Goal: Transaction & Acquisition: Purchase product/service

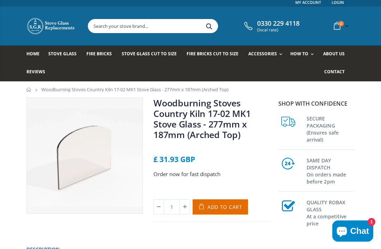
scroll to position [1, 0]
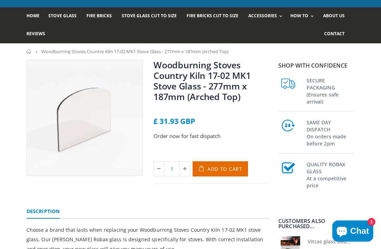
scroll to position [40, 0]
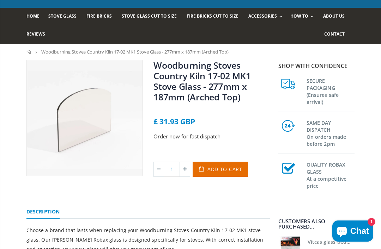
click at [151, 50] on span "Woodburning Stoves Country Kiln 17-02 MK1 Stove Glass - 277mm x 187mm (Arched T…" at bounding box center [134, 52] width 187 height 6
click at [151, 51] on span "Woodburning Stoves Country Kiln 17-02 MK1 Stove Glass - 277mm x 187mm (Arched T…" at bounding box center [134, 52] width 187 height 6
click at [63, 16] on span "Stove Glass" at bounding box center [62, 16] width 28 height 6
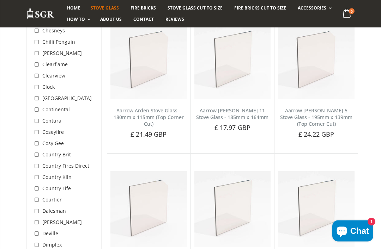
scroll to position [598, 0]
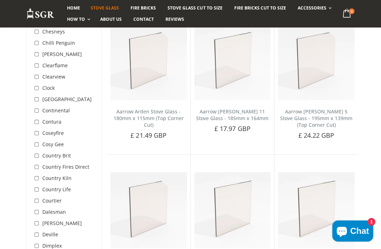
click at [40, 175] on input "checkbox" at bounding box center [37, 178] width 7 height 7
checkbox input "true"
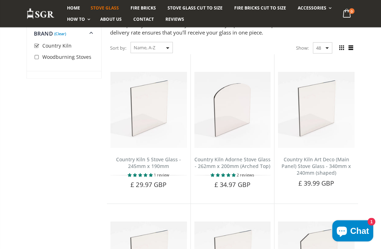
scroll to position [109, 0]
click at [250, 194] on span "Add to Cart" at bounding box center [236, 197] width 30 height 6
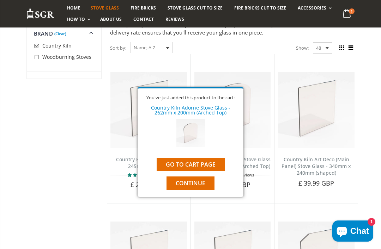
click at [209, 160] on link "Go to cart page" at bounding box center [190, 164] width 68 height 13
